Goal: Information Seeking & Learning: Learn about a topic

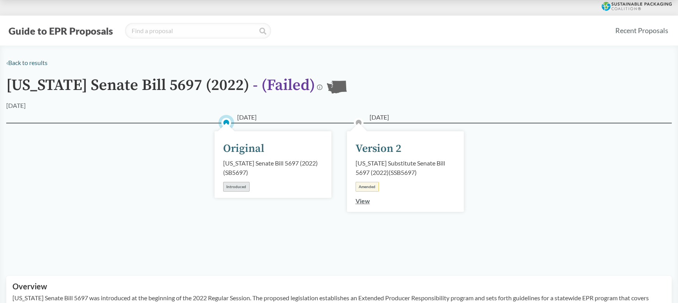
click at [362, 202] on link "View" at bounding box center [363, 200] width 14 height 7
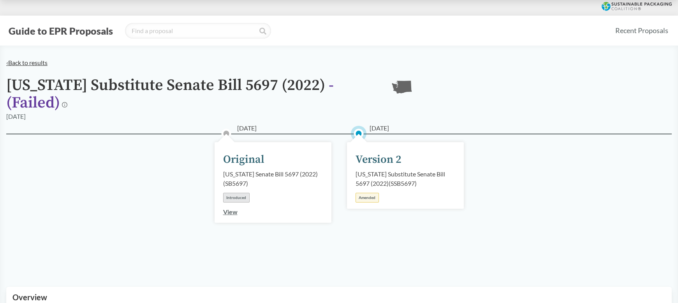
click at [25, 64] on link "‹ Back to results" at bounding box center [26, 62] width 41 height 7
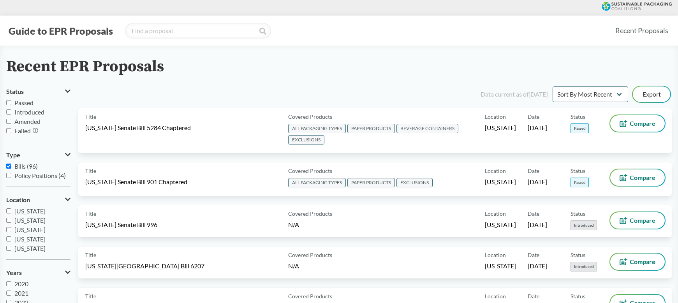
click at [6, 208] on input "[US_STATE]" at bounding box center [8, 210] width 5 height 5
checkbox input "true"
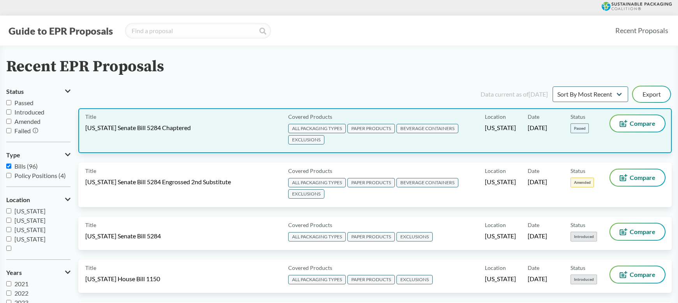
click at [163, 134] on div "Title [US_STATE] Senate Bill 5284 Chaptered" at bounding box center [185, 130] width 200 height 31
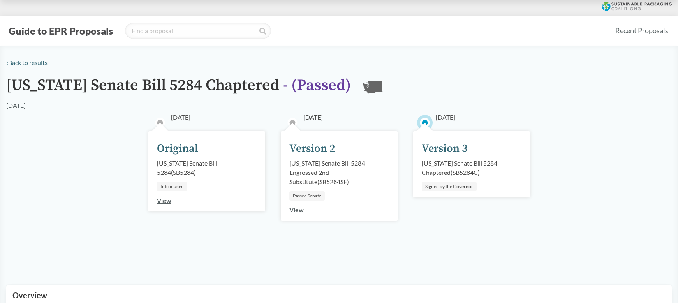
click at [438, 147] on div "Version 3" at bounding box center [445, 149] width 46 height 16
click at [444, 166] on div "[US_STATE] Senate Bill 5284 Chaptered ( SB5284C )" at bounding box center [472, 167] width 100 height 19
click at [465, 166] on div "[US_STATE] Senate Bill 5284 Chaptered ( SB5284C )" at bounding box center [472, 167] width 100 height 19
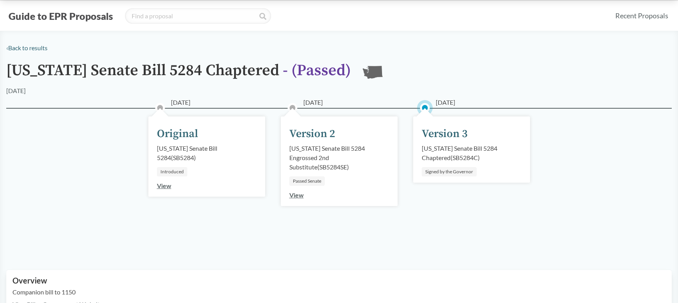
scroll to position [16, 0]
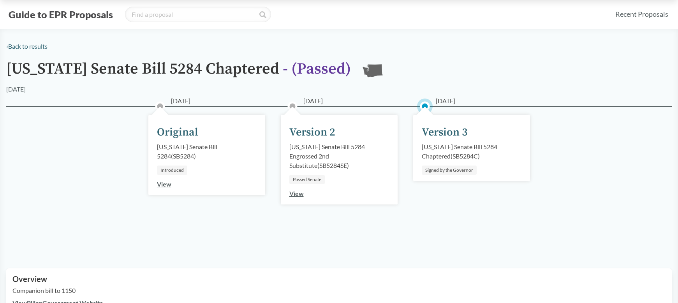
click at [295, 196] on link "View" at bounding box center [296, 193] width 14 height 7
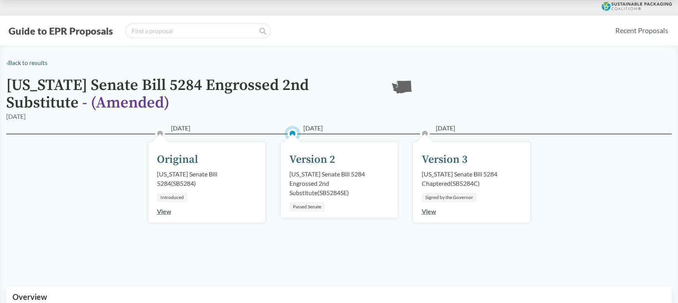
click at [428, 213] on link "View" at bounding box center [429, 211] width 14 height 7
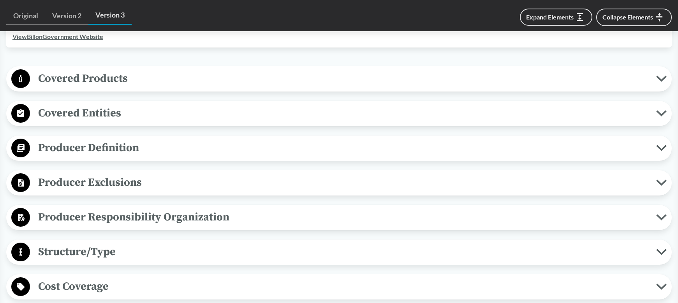
scroll to position [282, 0]
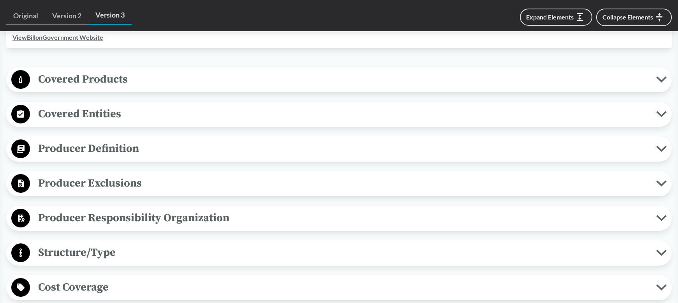
click at [205, 74] on span "Covered Products" at bounding box center [343, 79] width 626 height 18
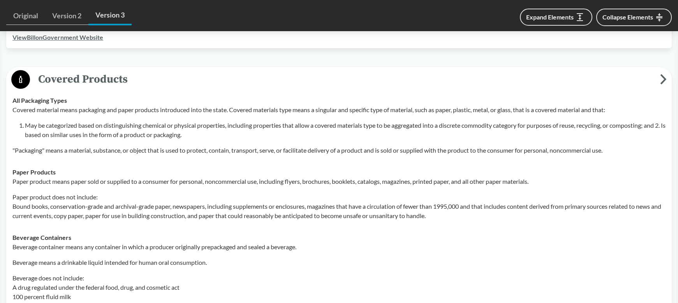
click at [204, 77] on span "Covered Products" at bounding box center [345, 79] width 630 height 18
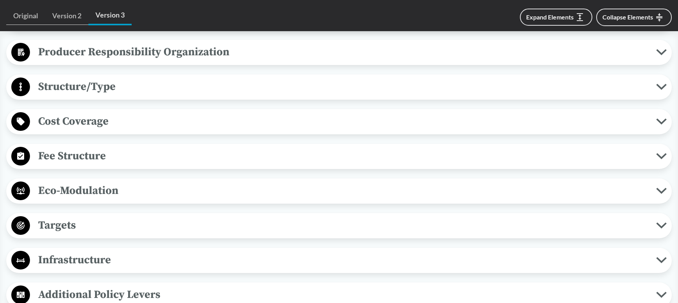
scroll to position [458, 0]
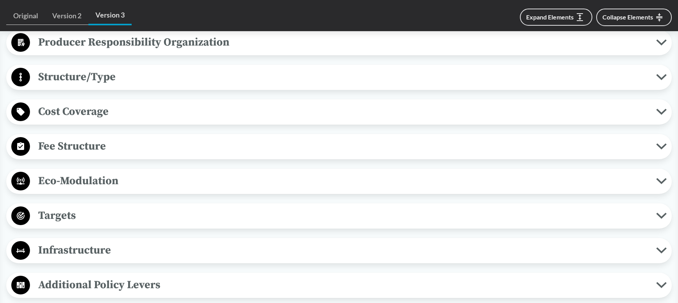
click at [179, 181] on span "Eco-Modulation" at bounding box center [343, 181] width 626 height 18
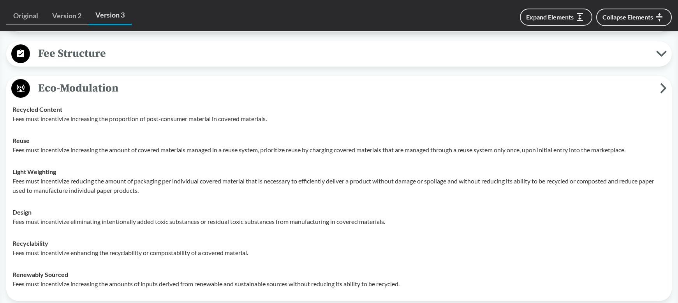
scroll to position [537, 0]
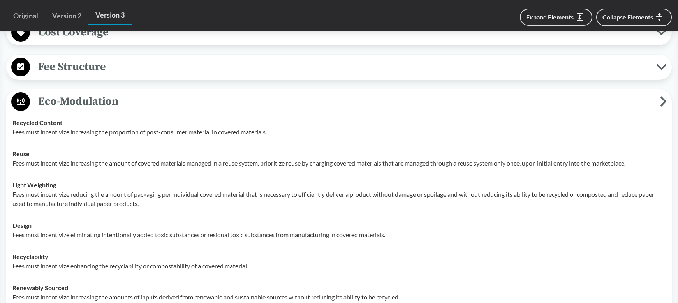
click at [167, 99] on span "Eco-Modulation" at bounding box center [345, 102] width 630 height 18
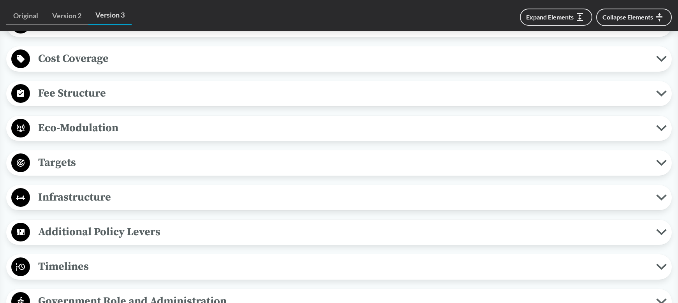
scroll to position [507, 0]
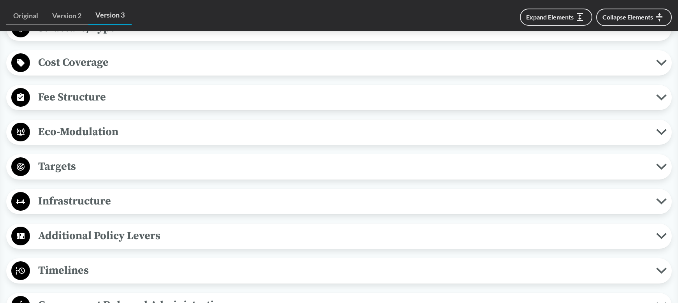
click at [167, 99] on span "Fee Structure" at bounding box center [343, 97] width 626 height 18
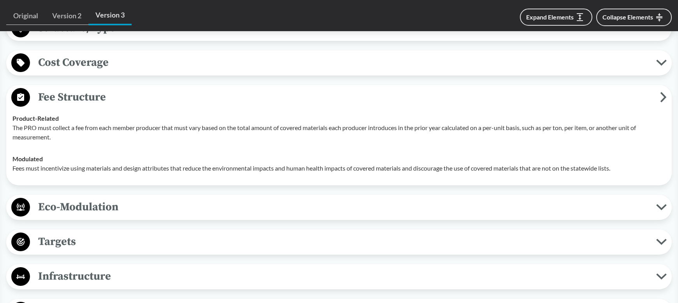
click at [167, 99] on span "Fee Structure" at bounding box center [345, 97] width 630 height 18
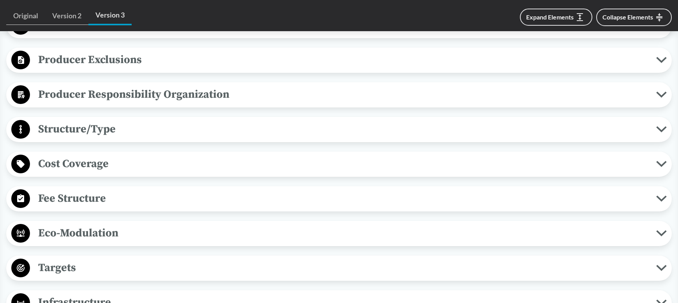
scroll to position [404, 0]
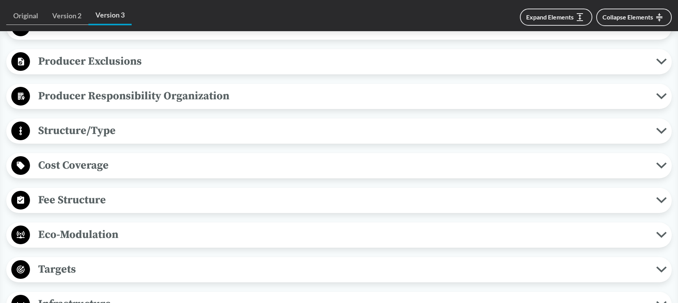
click at [157, 134] on span "Structure/Type" at bounding box center [343, 131] width 626 height 18
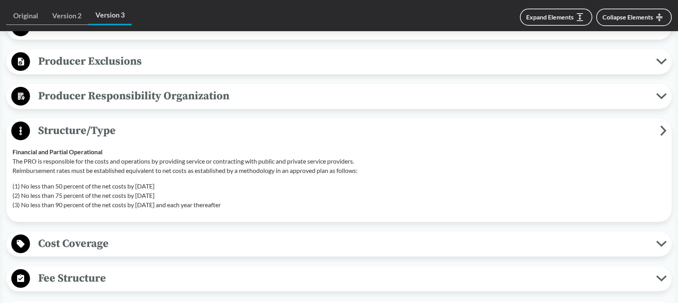
click at [157, 134] on span "Structure/Type" at bounding box center [345, 131] width 630 height 18
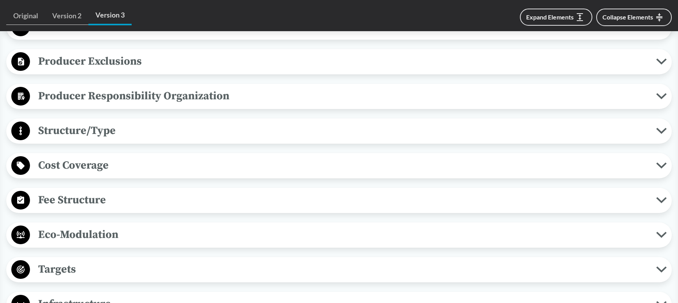
click at [170, 95] on span "Producer Responsibility Organization" at bounding box center [343, 96] width 626 height 18
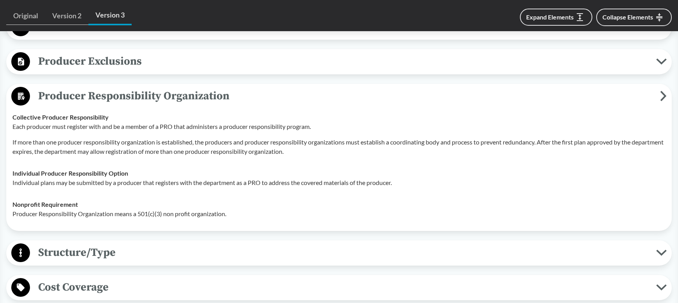
click at [170, 95] on span "Producer Responsibility Organization" at bounding box center [345, 96] width 630 height 18
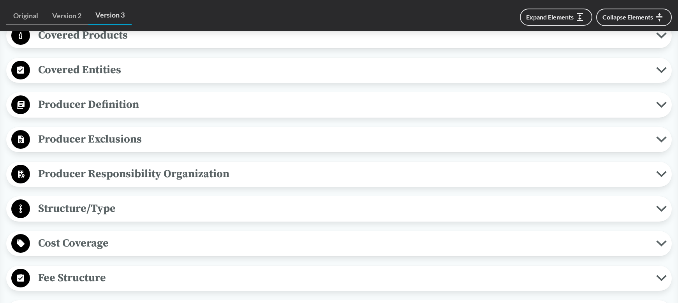
scroll to position [319, 0]
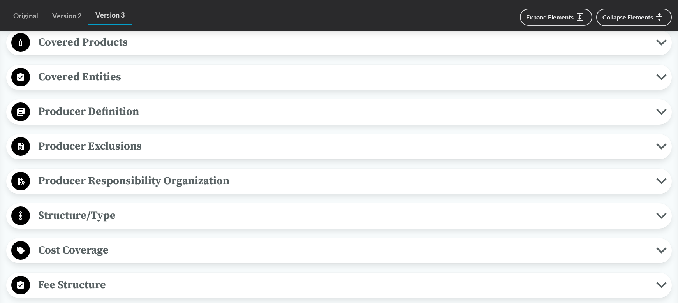
click at [163, 111] on span "Producer Definition" at bounding box center [343, 112] width 626 height 18
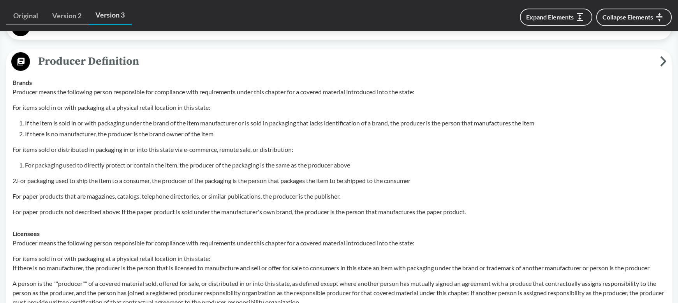
scroll to position [332, 0]
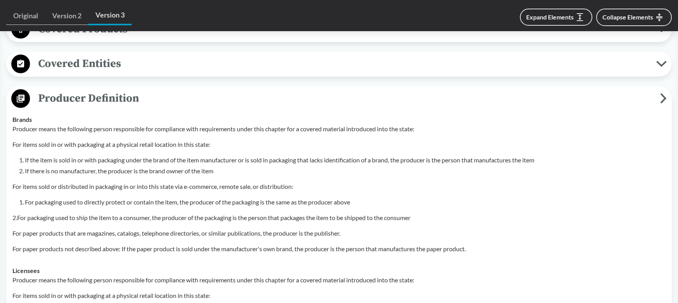
click at [159, 95] on span "Producer Definition" at bounding box center [345, 99] width 630 height 18
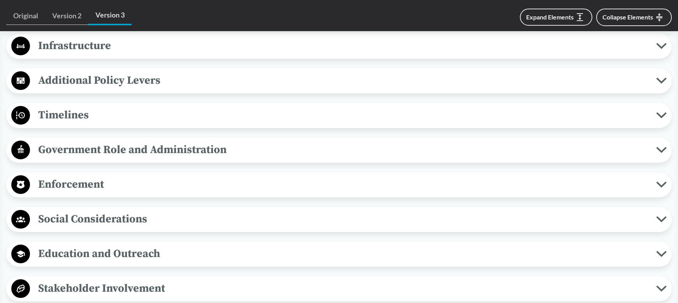
scroll to position [675, 0]
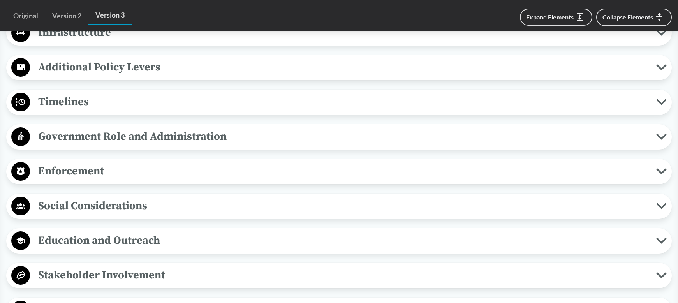
click at [146, 105] on span "Timelines" at bounding box center [343, 102] width 626 height 18
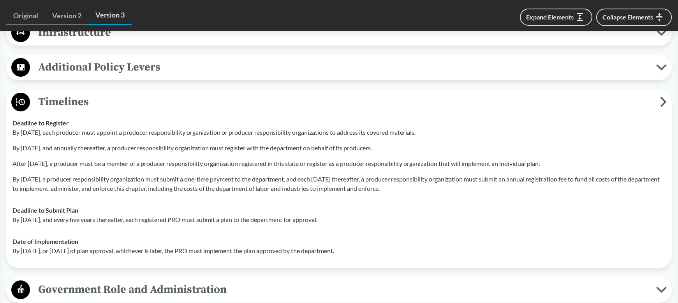
click at [146, 105] on span "Timelines" at bounding box center [345, 102] width 630 height 18
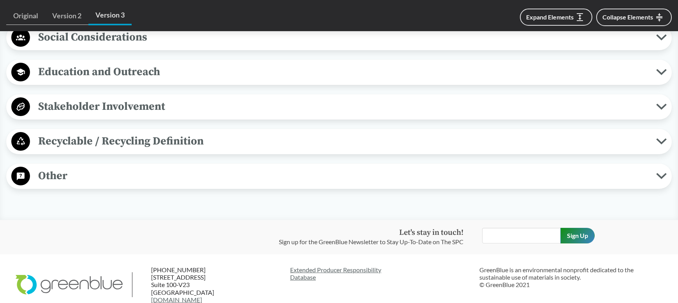
scroll to position [845, 0]
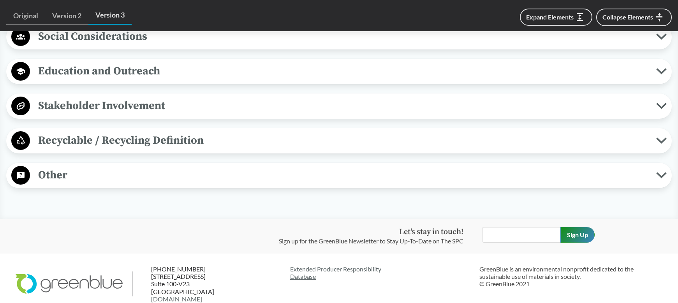
click at [140, 146] on span "Recyclable / Recycling Definition" at bounding box center [343, 141] width 626 height 18
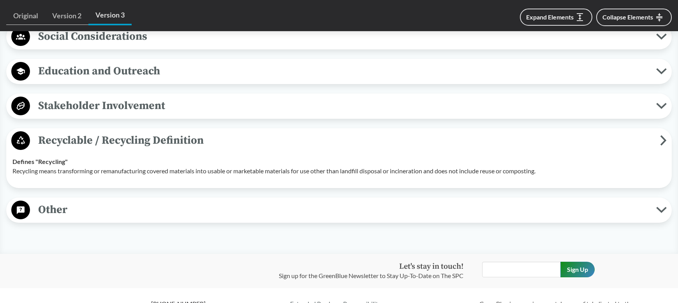
click at [140, 146] on span "Recyclable / Recycling Definition" at bounding box center [345, 141] width 630 height 18
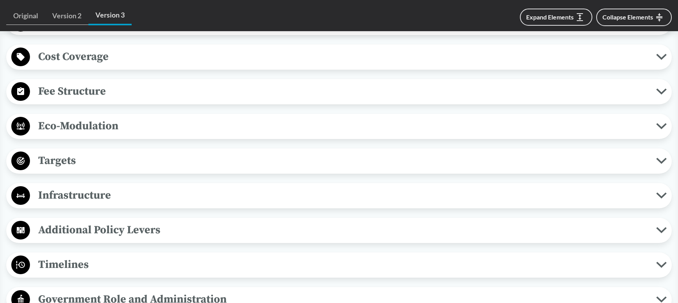
scroll to position [506, 0]
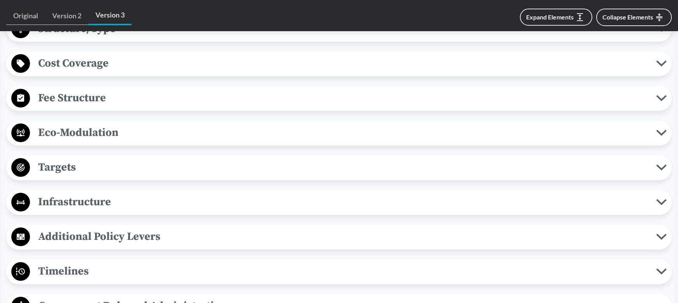
click at [126, 167] on span "Targets" at bounding box center [343, 167] width 626 height 18
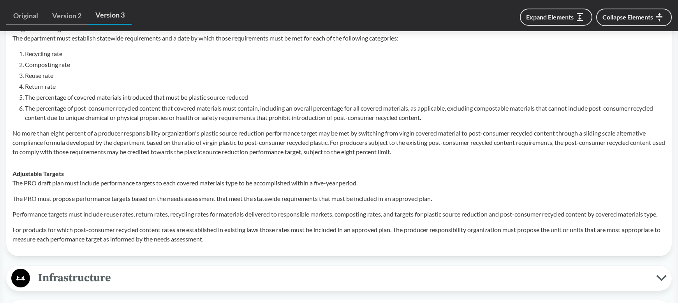
scroll to position [0, 0]
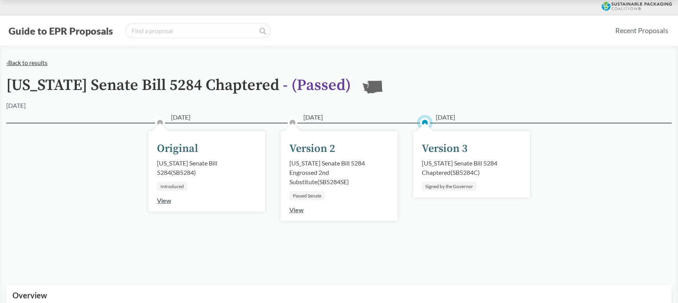
click at [30, 63] on link "‹ Back to results" at bounding box center [26, 62] width 41 height 7
